Goal: Information Seeking & Learning: Learn about a topic

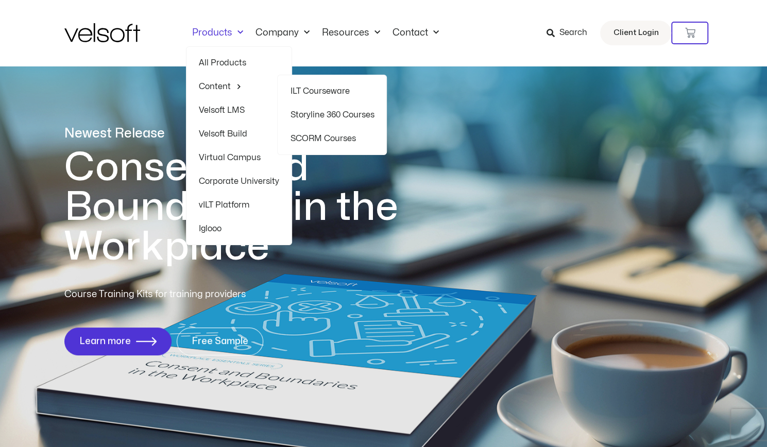
click at [322, 89] on link "ILT Courseware" at bounding box center [332, 91] width 84 height 24
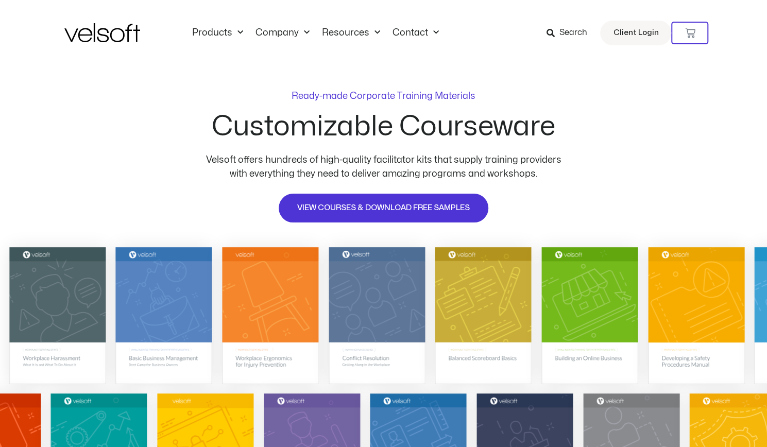
click at [563, 34] on span "Search" at bounding box center [573, 32] width 28 height 13
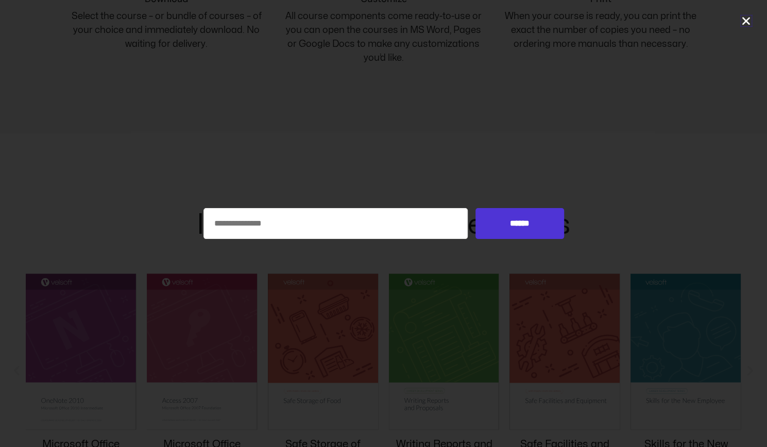
scroll to position [782, 0]
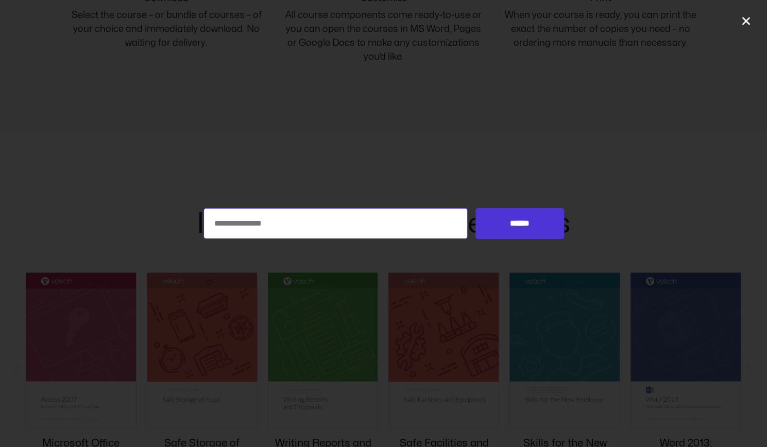
click at [341, 220] on input "Search for:" at bounding box center [335, 223] width 265 height 31
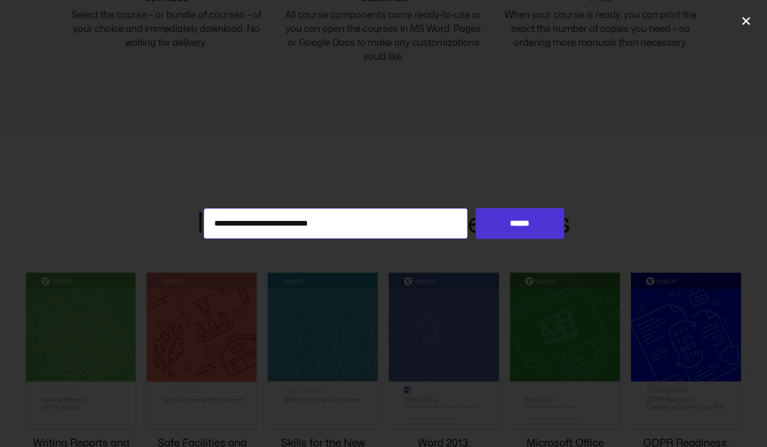
type input "**********"
click at [475, 208] on input "******" at bounding box center [519, 223] width 88 height 31
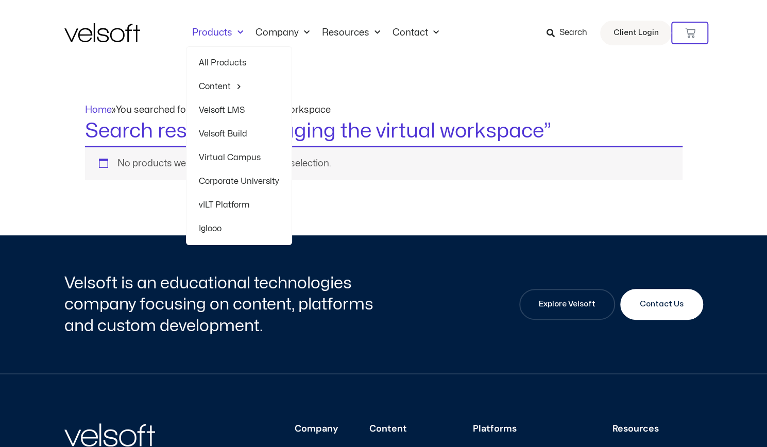
click at [215, 35] on link "Products" at bounding box center [217, 32] width 63 height 11
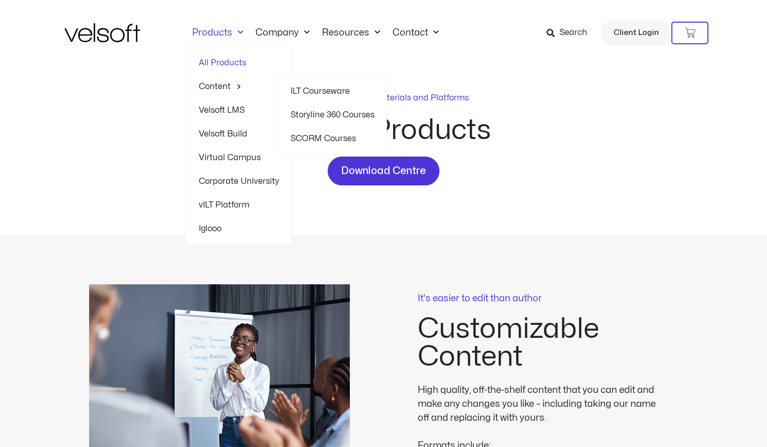
click at [307, 132] on link "SCORM Courses" at bounding box center [332, 139] width 84 height 24
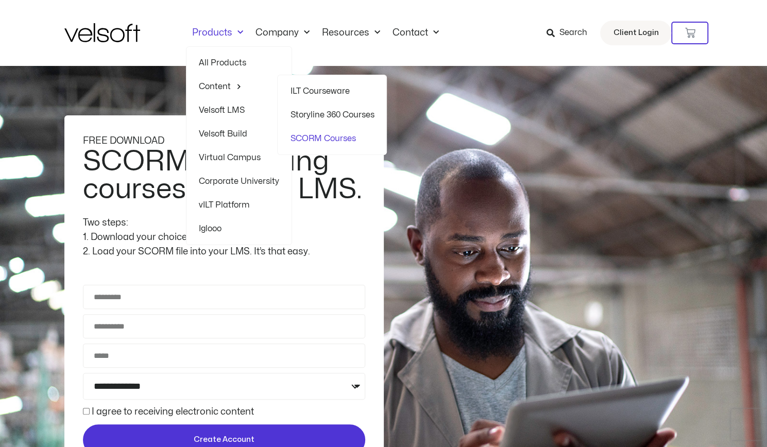
click at [309, 88] on link "ILT Courseware" at bounding box center [332, 91] width 84 height 24
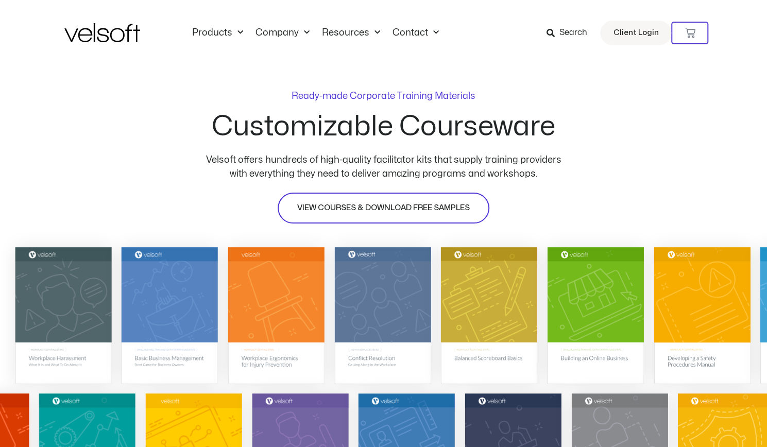
click at [320, 207] on span "VIEW COURSES & DOWNLOAD FREE SAMPLES" at bounding box center [383, 208] width 172 height 12
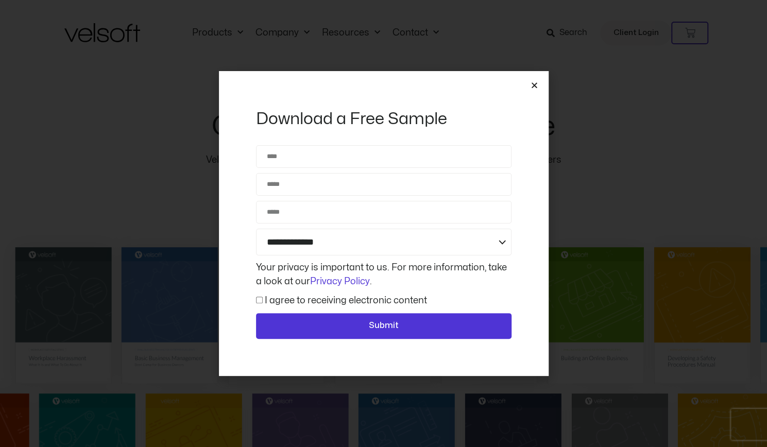
click at [534, 86] on icon "Close" at bounding box center [534, 85] width 8 height 8
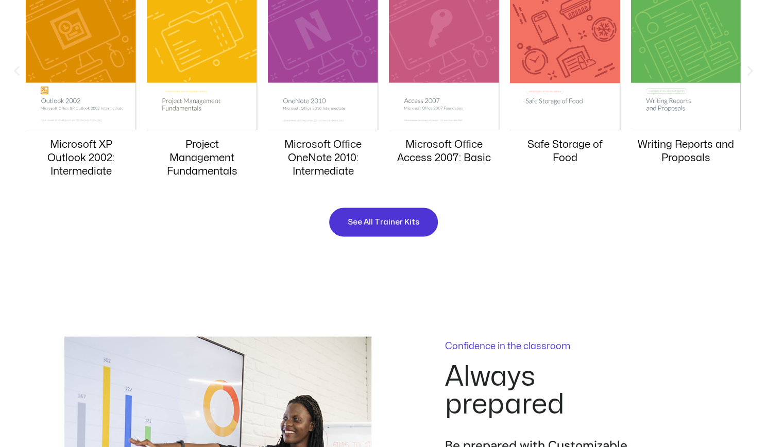
scroll to position [1081, 0]
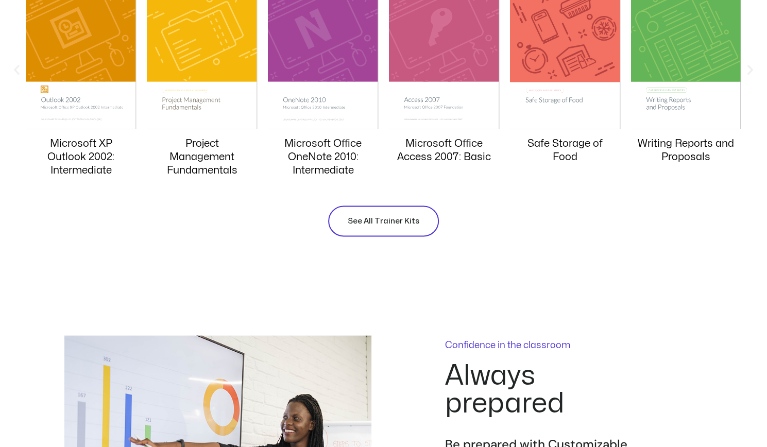
click at [380, 224] on span "See All Trainer Kits" at bounding box center [384, 221] width 72 height 12
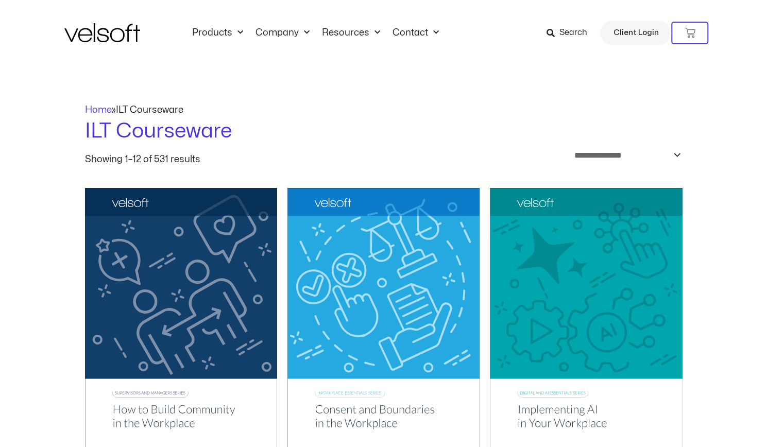
click at [554, 34] on icon at bounding box center [550, 33] width 8 height 8
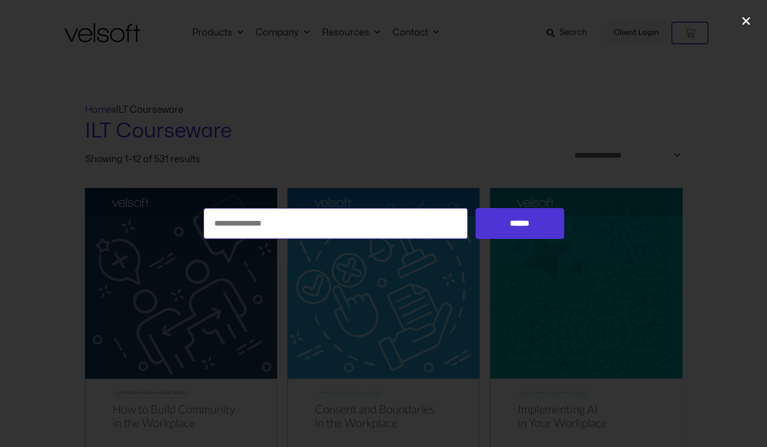
click at [367, 227] on input "Search for:" at bounding box center [335, 223] width 265 height 31
type input "**********"
click at [475, 208] on input "******" at bounding box center [519, 223] width 88 height 31
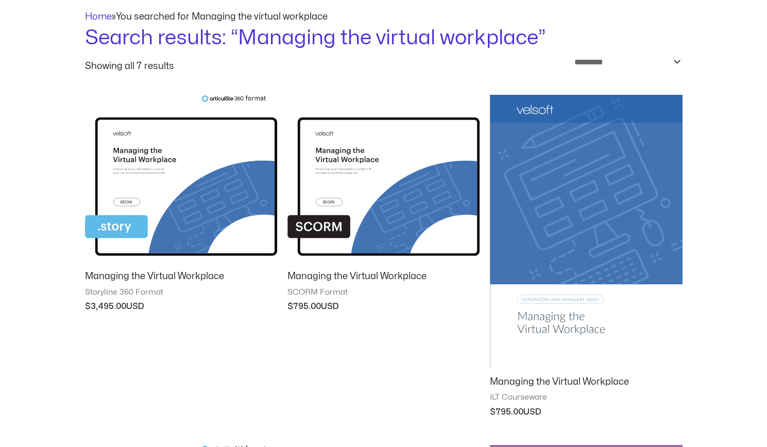
scroll to position [103, 0]
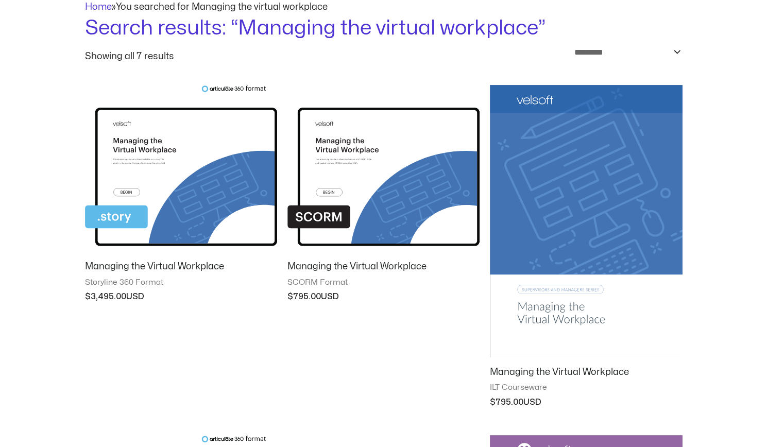
click at [569, 211] on img at bounding box center [586, 221] width 192 height 273
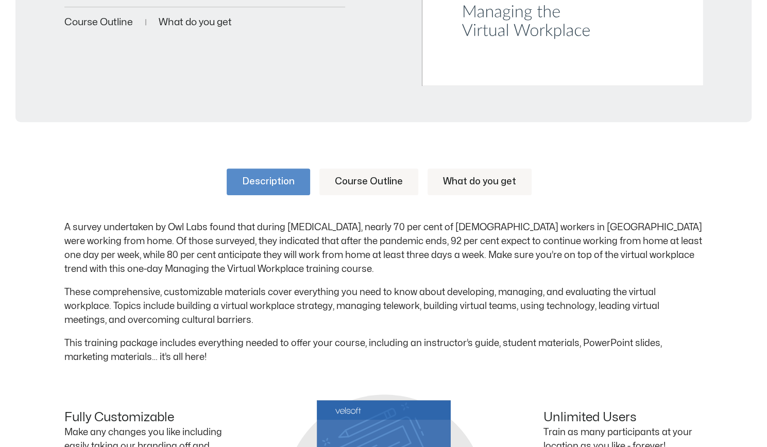
scroll to position [412, 0]
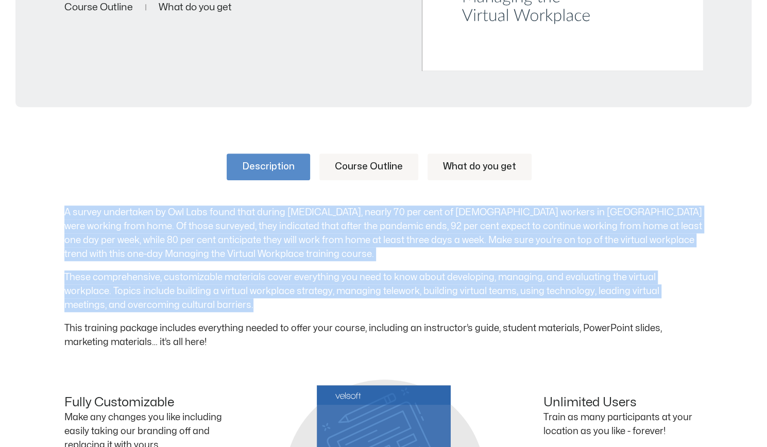
drag, startPoint x: 59, startPoint y: 207, endPoint x: 224, endPoint y: 303, distance: 191.7
click at [224, 303] on div "Description Course Outline What do you get A survey undertaken by Owl Labs foun…" at bounding box center [383, 400] width 767 height 555
copy div "A survey undertaken by Owl Labs found that during [MEDICAL_DATA], nearly 70 per…"
